Goal: Task Accomplishment & Management: Manage account settings

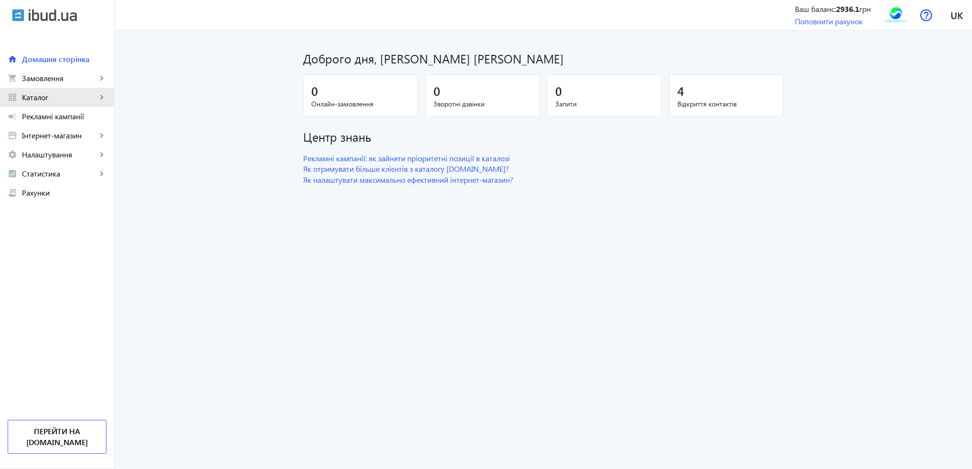
click at [45, 102] on span "Каталог" at bounding box center [59, 98] width 75 height 10
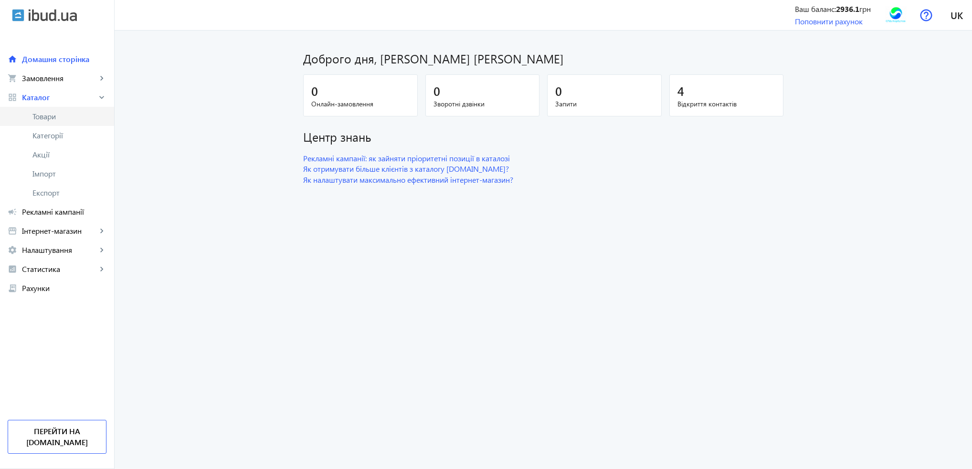
click at [45, 112] on span "Товари" at bounding box center [69, 117] width 74 height 10
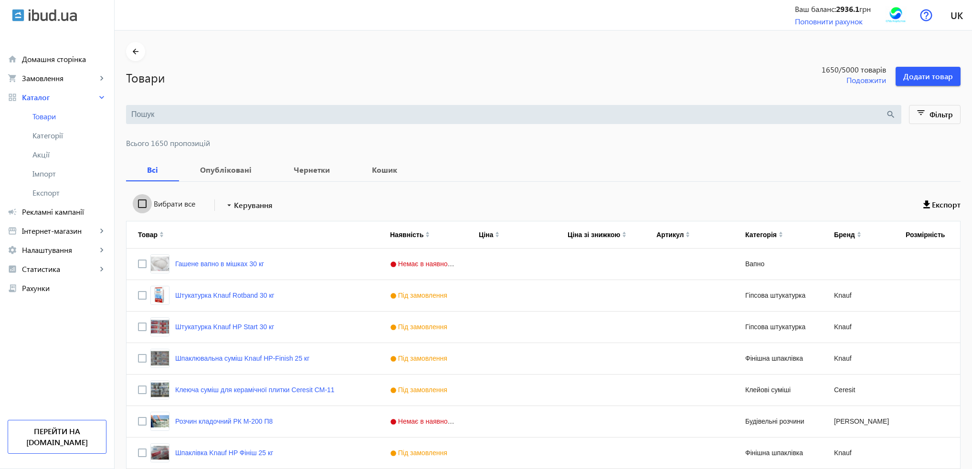
click at [135, 201] on input "Вибрати все" at bounding box center [142, 203] width 19 height 19
checkbox input "true"
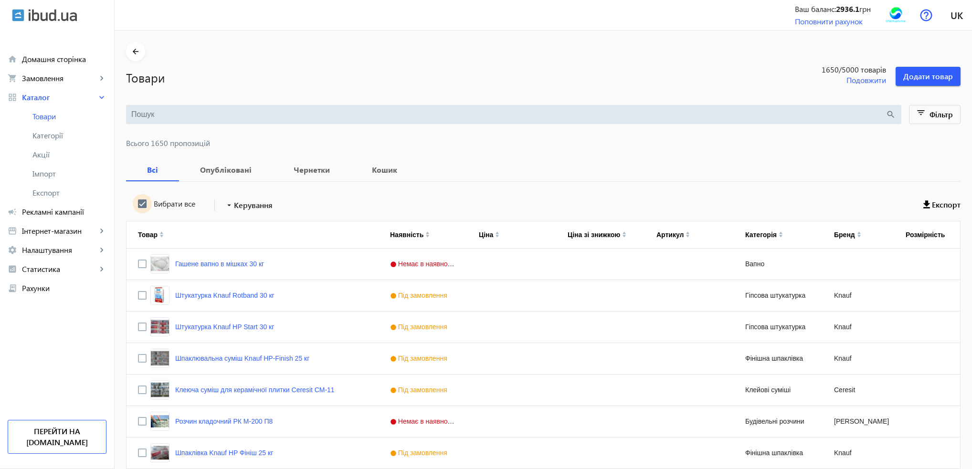
checkbox input "true"
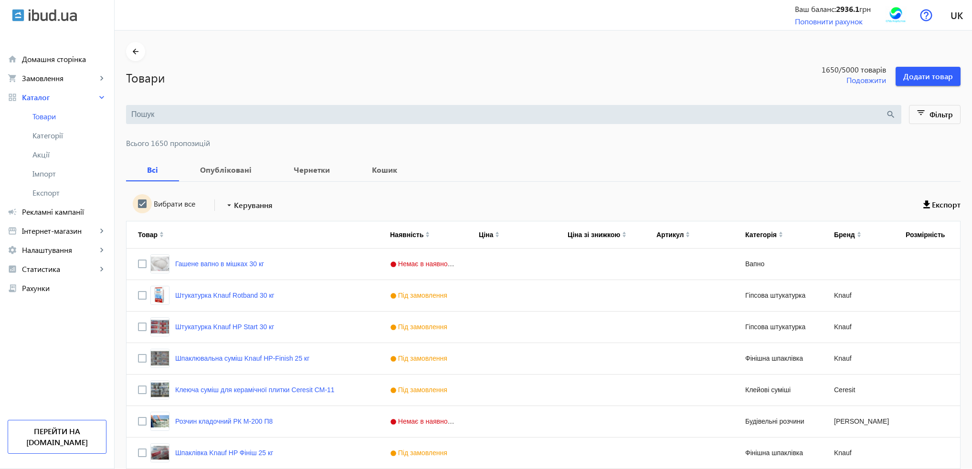
checkbox input "true"
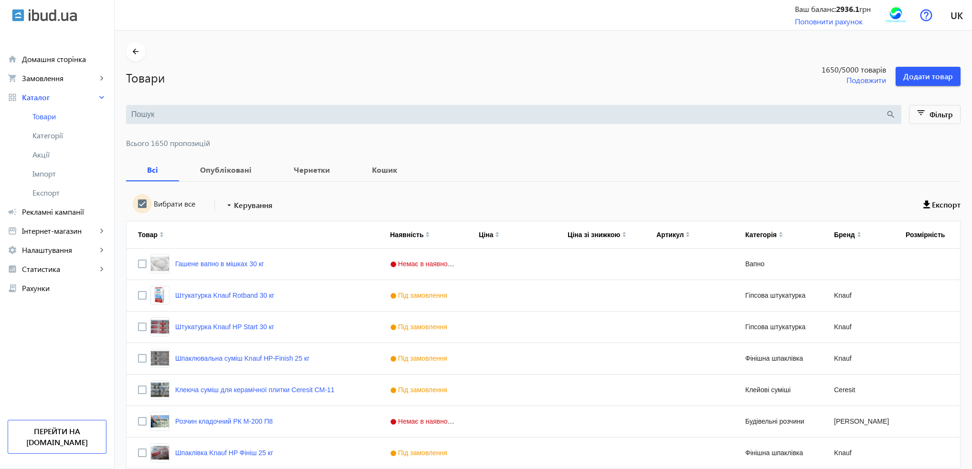
checkbox input "true"
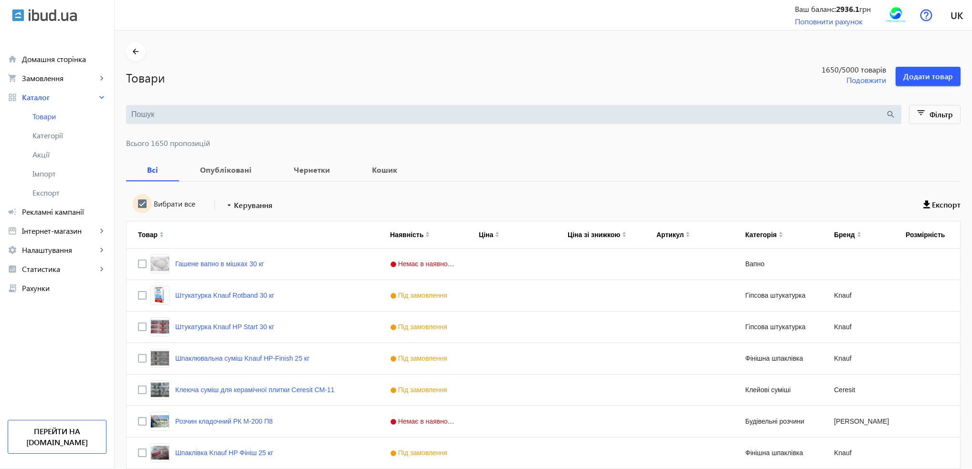
checkbox input "true"
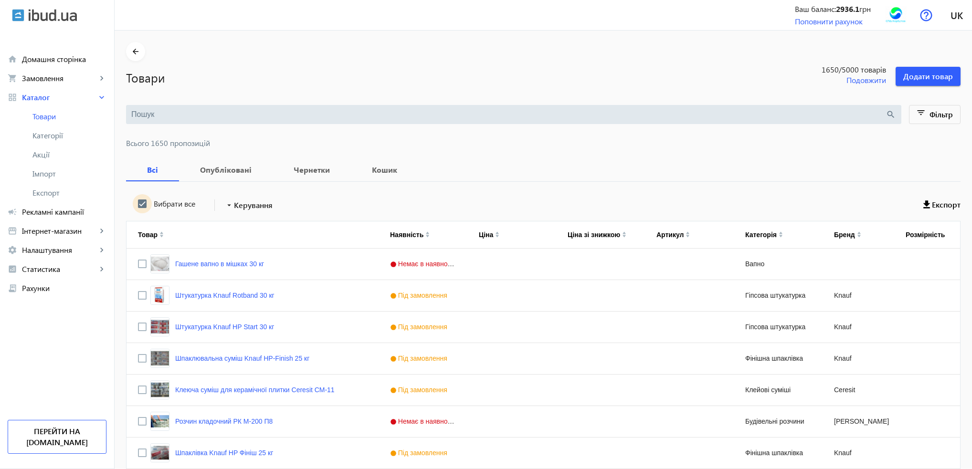
checkbox input "true"
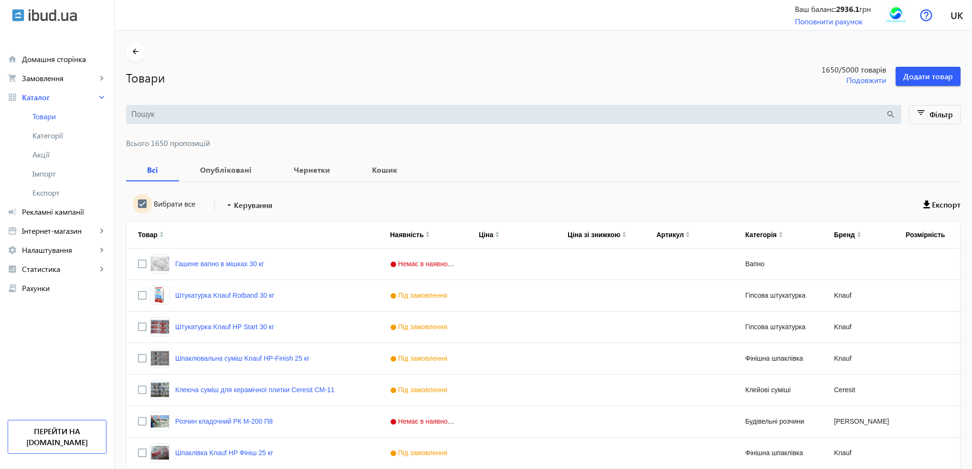
checkbox input "true"
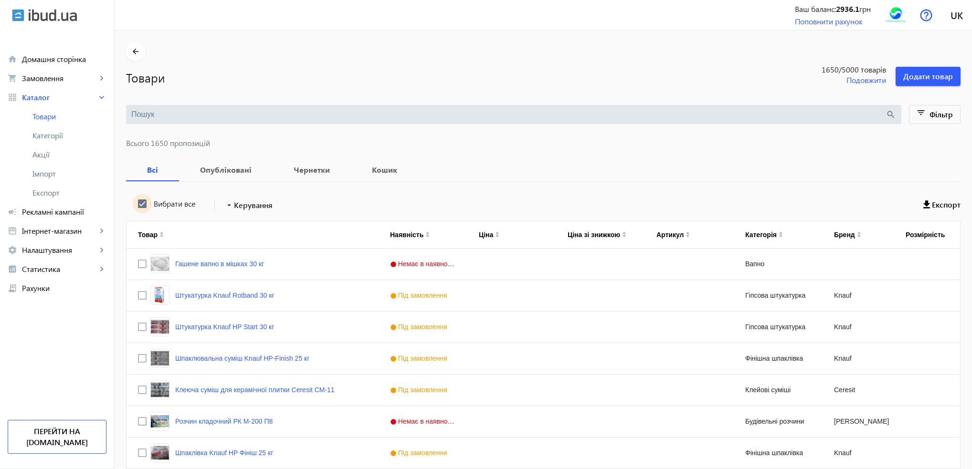
checkbox input "true"
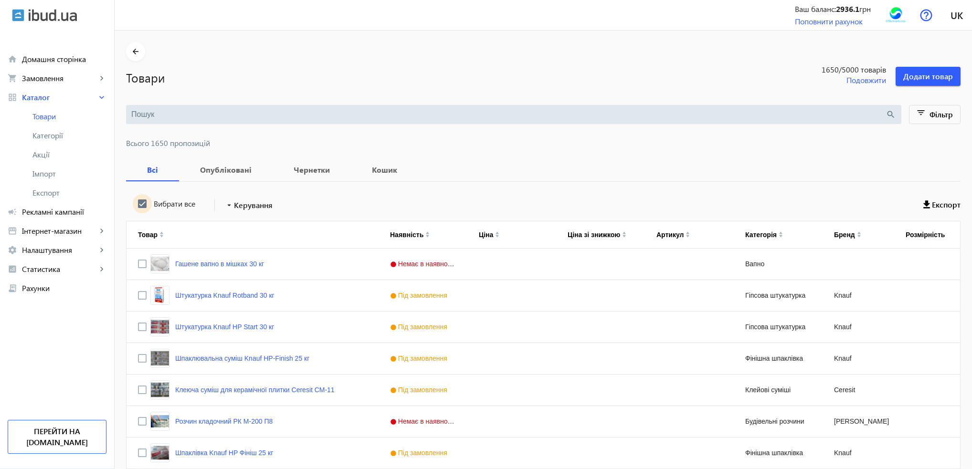
checkbox input "true"
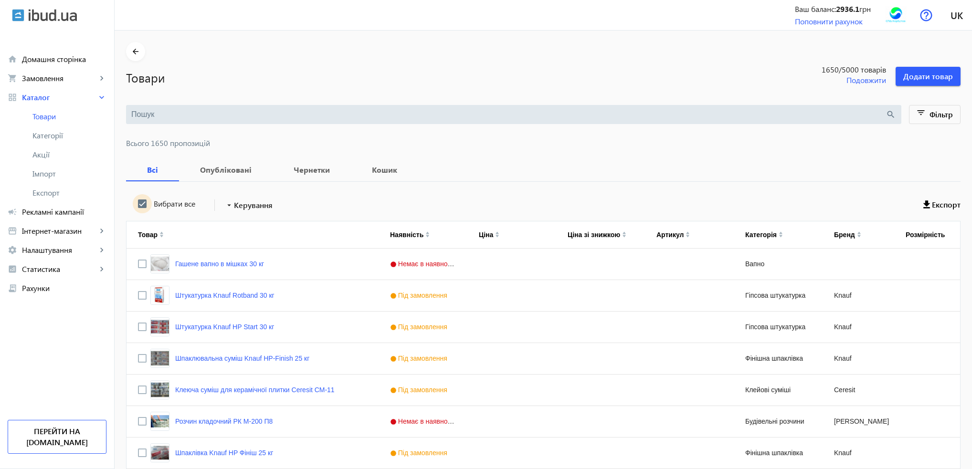
checkbox input "true"
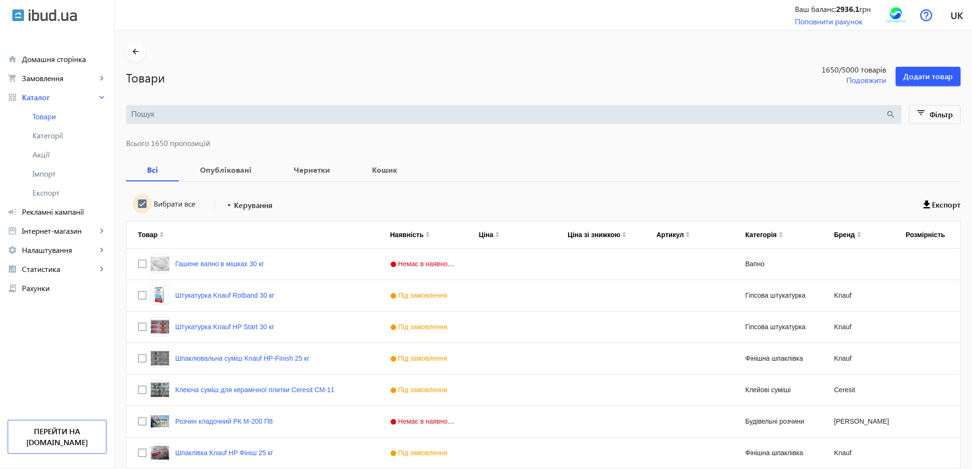
checkbox input "true"
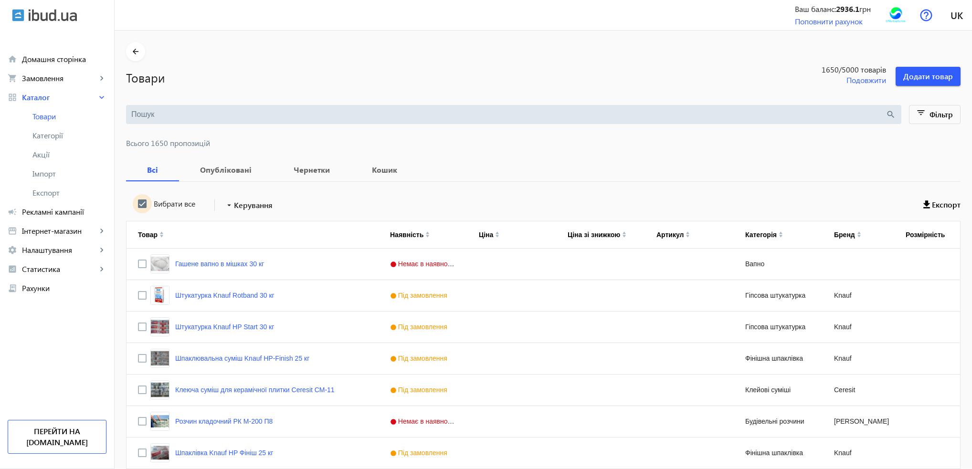
checkbox input "true"
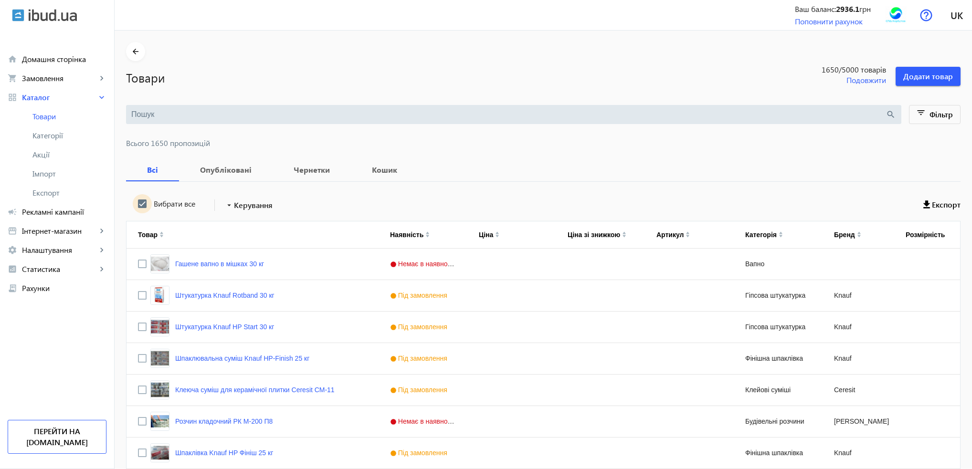
checkbox input "true"
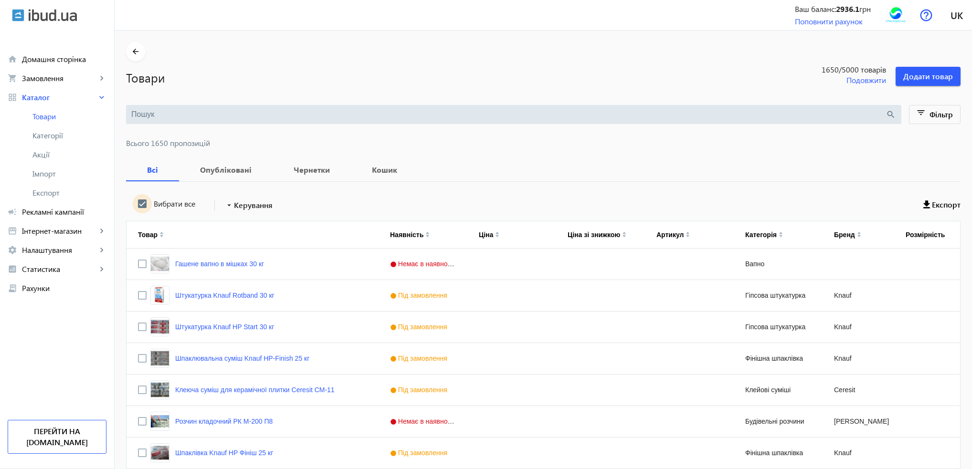
checkbox input "true"
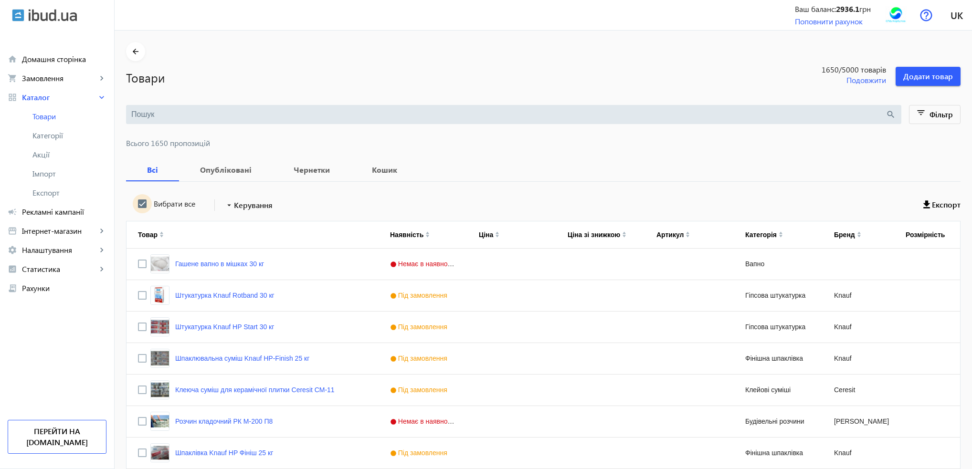
checkbox input "true"
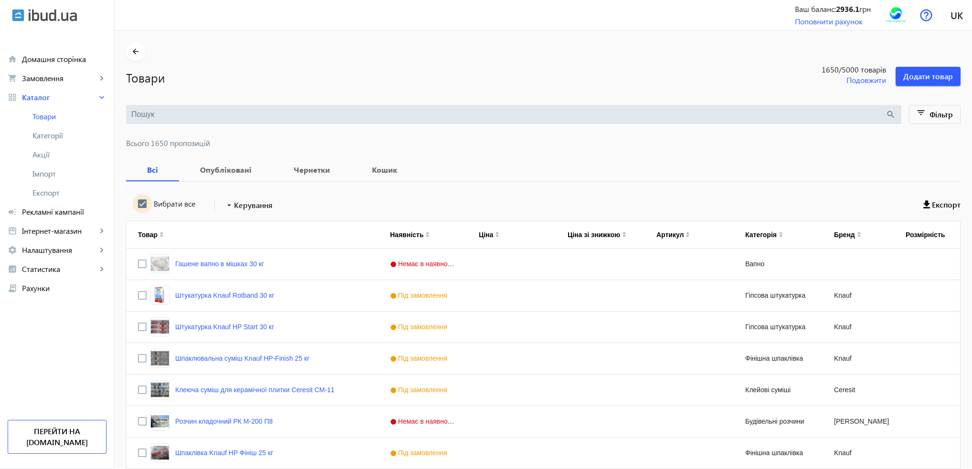
checkbox input "true"
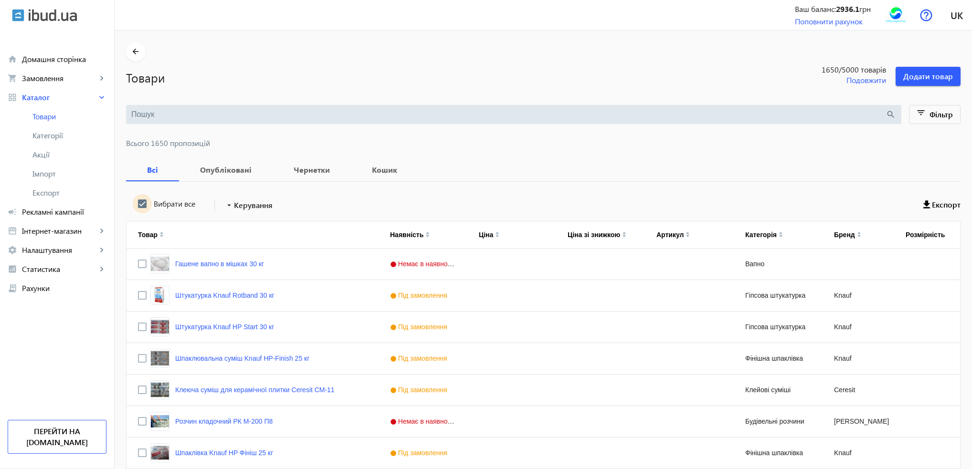
checkbox input "true"
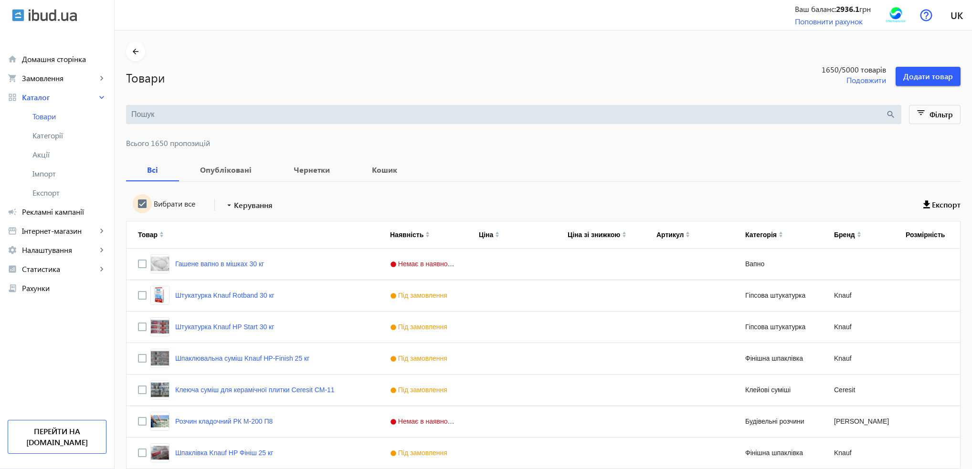
checkbox input "true"
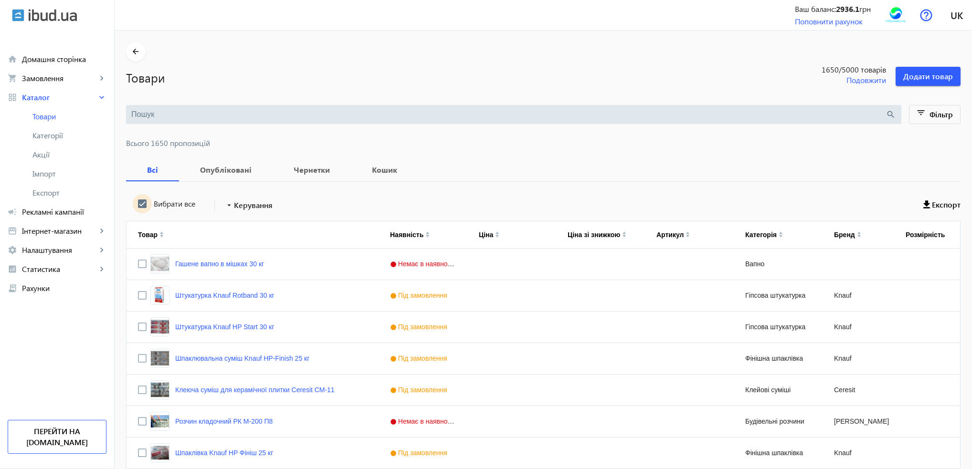
checkbox input "true"
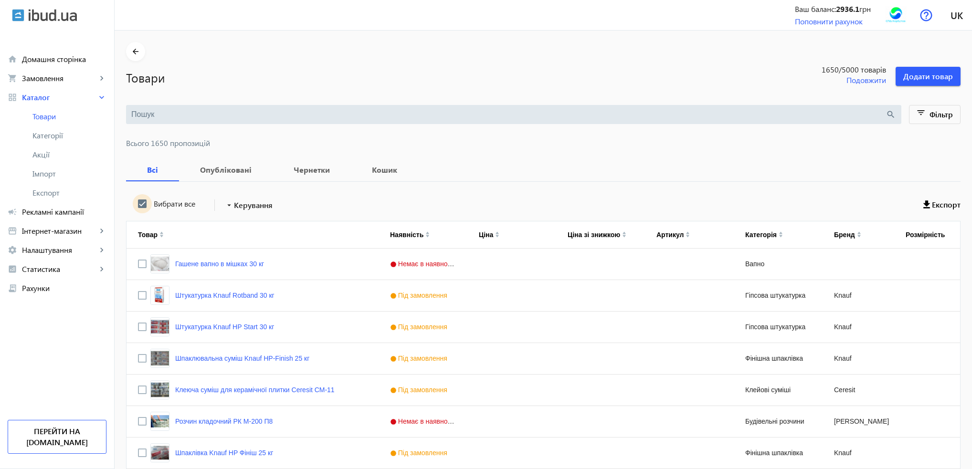
checkbox input "true"
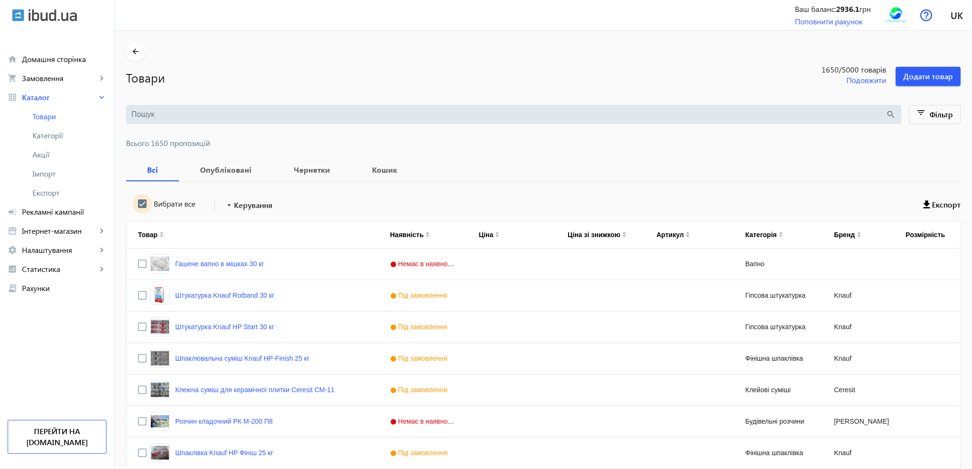
checkbox input "true"
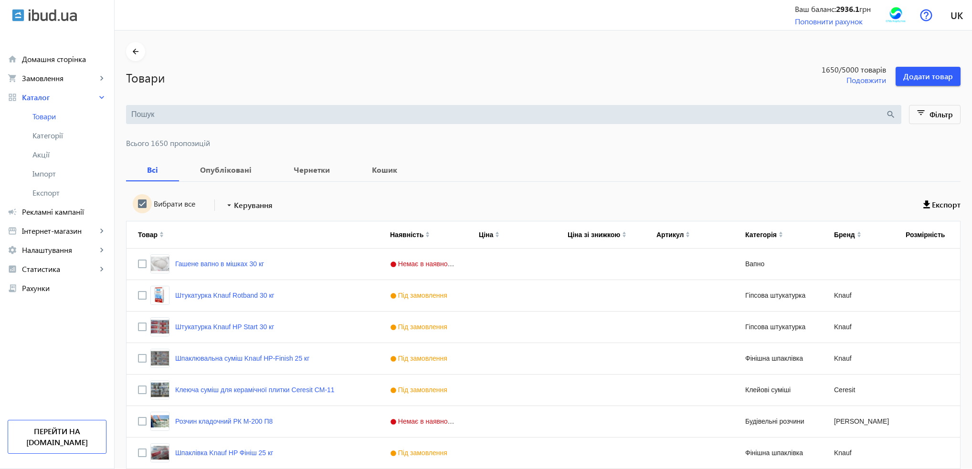
checkbox input "true"
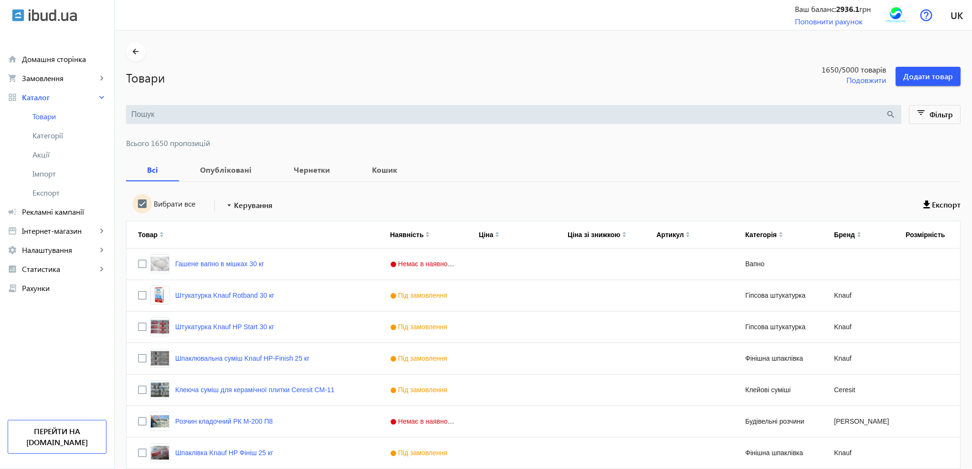
checkbox input "true"
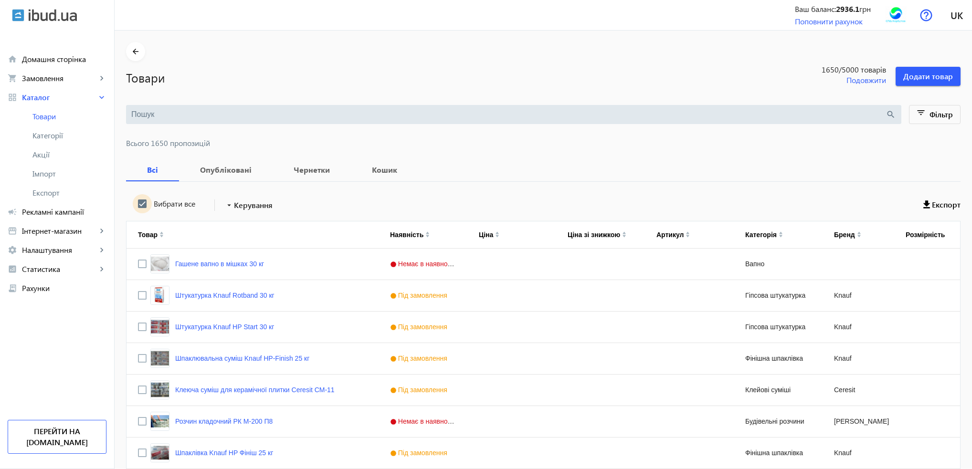
checkbox input "true"
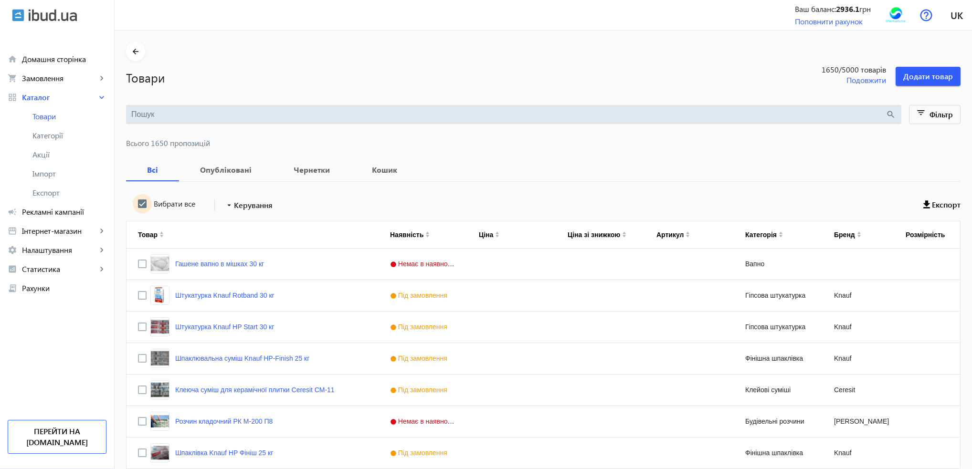
checkbox input "true"
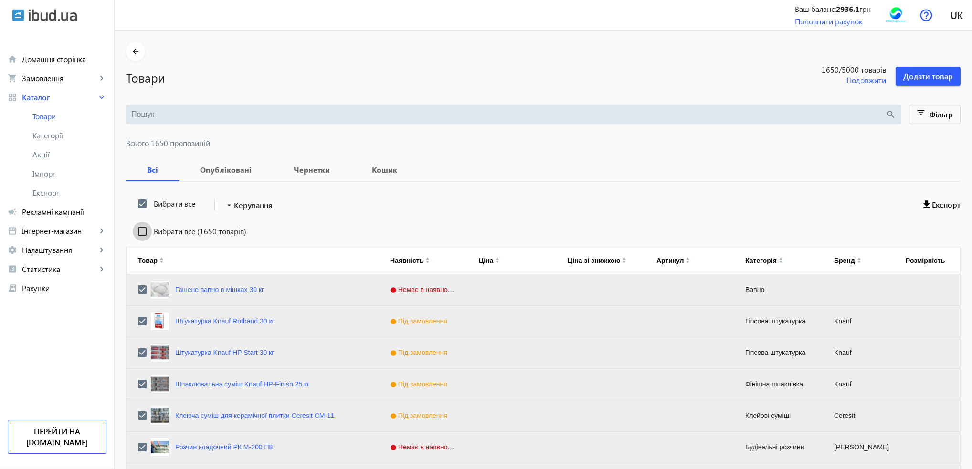
click at [136, 231] on input "Вибрати все (1650 товарів)" at bounding box center [142, 231] width 19 height 19
checkbox input "true"
click at [234, 210] on span "Керування" at bounding box center [253, 204] width 39 height 11
click at [236, 213] on span "Підняти вгору" at bounding box center [281, 212] width 115 height 8
click at [224, 201] on mat-icon "arrow_drop_down" at bounding box center [229, 205] width 10 height 10
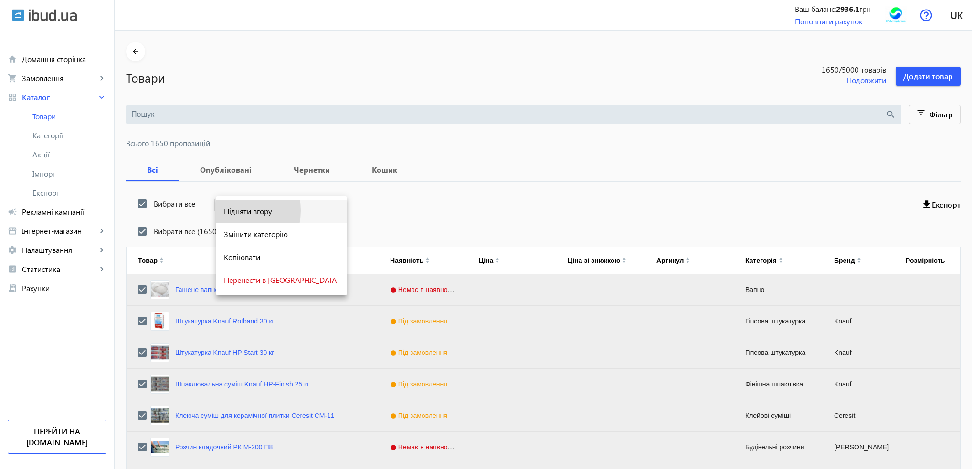
click at [229, 211] on span "Підняти вгору" at bounding box center [281, 212] width 115 height 8
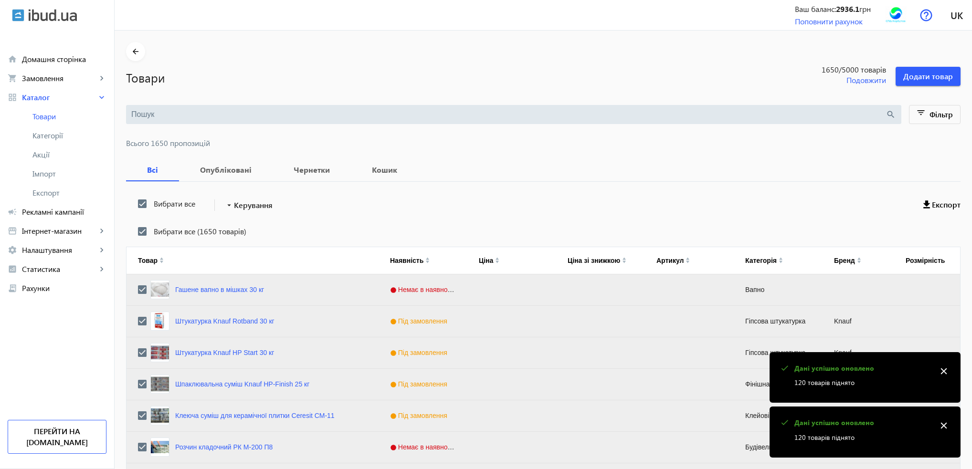
click at [943, 368] on mat-icon "close" at bounding box center [943, 371] width 14 height 14
